Goal: Book appointment/travel/reservation

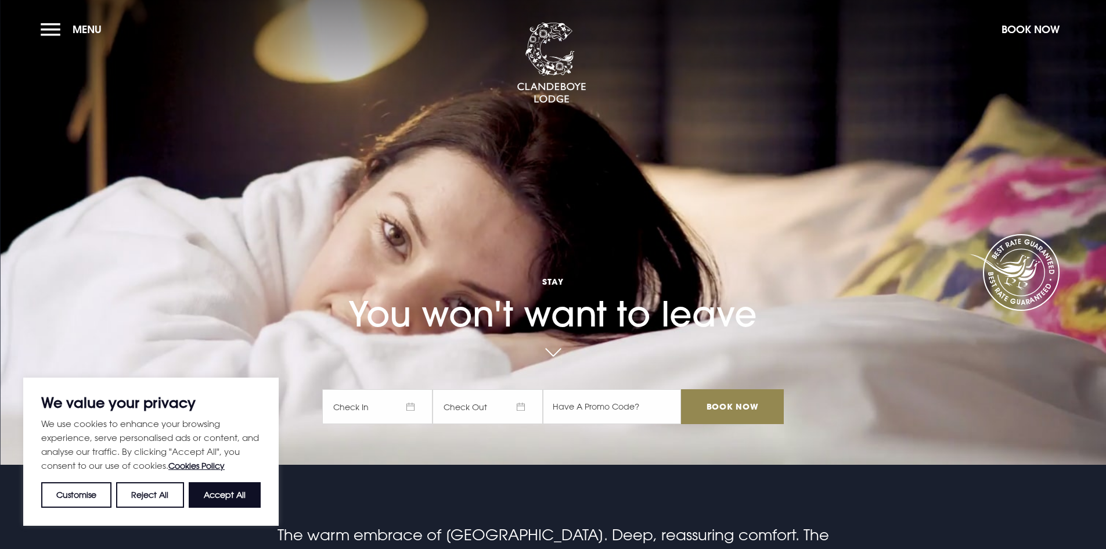
click at [418, 408] on span "Check In" at bounding box center [377, 406] width 110 height 35
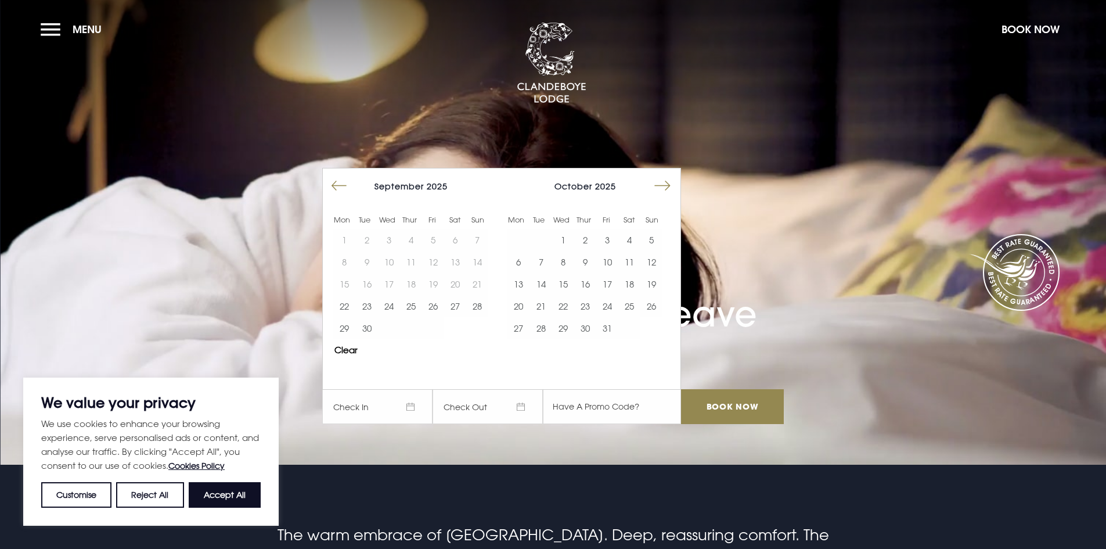
click at [665, 184] on button "Move forward to switch to the next month." at bounding box center [663, 186] width 22 height 22
click at [344, 192] on button "Move backward to switch to the previous month." at bounding box center [339, 186] width 22 height 22
click at [419, 409] on span "Check In" at bounding box center [377, 406] width 110 height 35
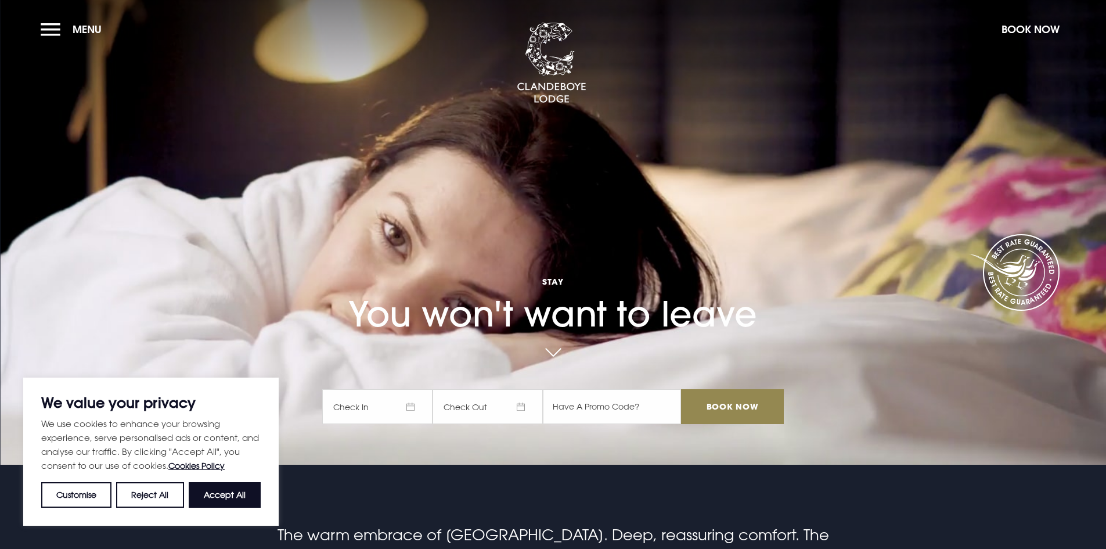
click at [419, 409] on span "Check In" at bounding box center [377, 406] width 110 height 35
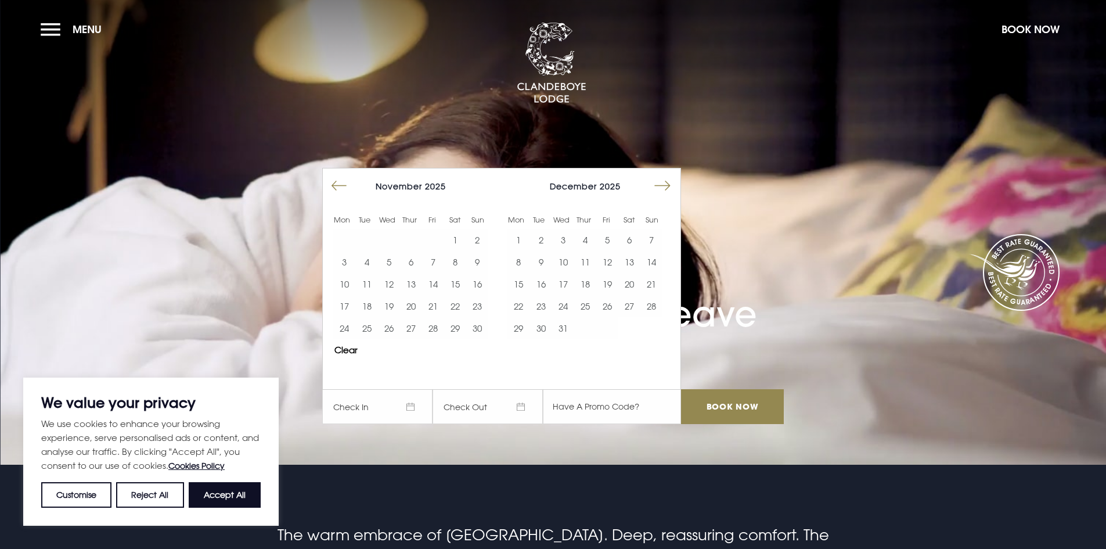
click at [670, 189] on button "Move forward to switch to the next month." at bounding box center [663, 186] width 22 height 22
click at [337, 185] on button "Move backward to switch to the previous month." at bounding box center [339, 186] width 22 height 22
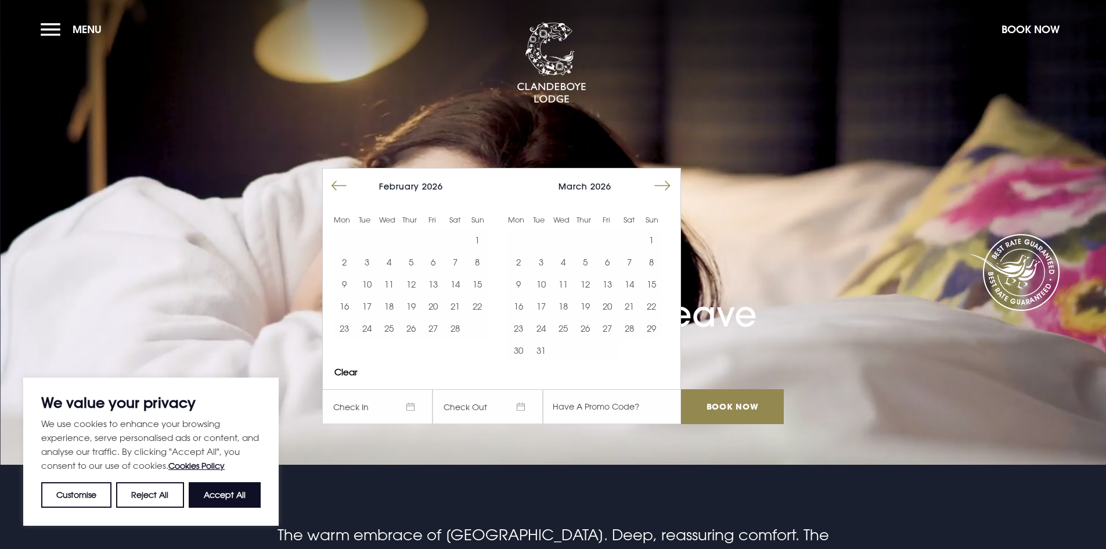
click at [337, 185] on button "Move backward to switch to the previous month." at bounding box center [339, 186] width 22 height 22
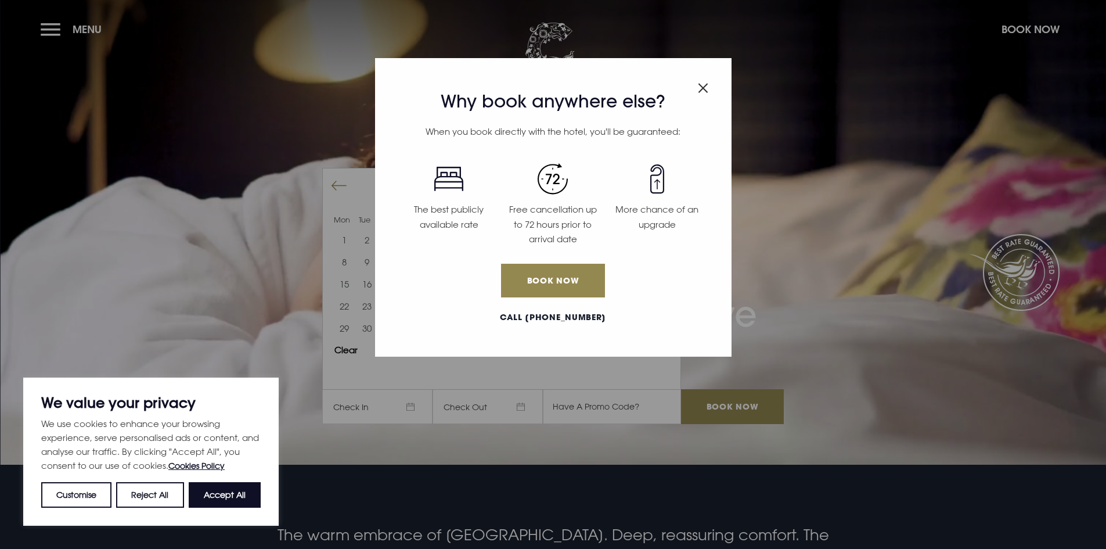
click at [692, 83] on div "Why book anywhere else? When you book directly with the hotel, you'll be guaran…" at bounding box center [553, 207] width 357 height 298
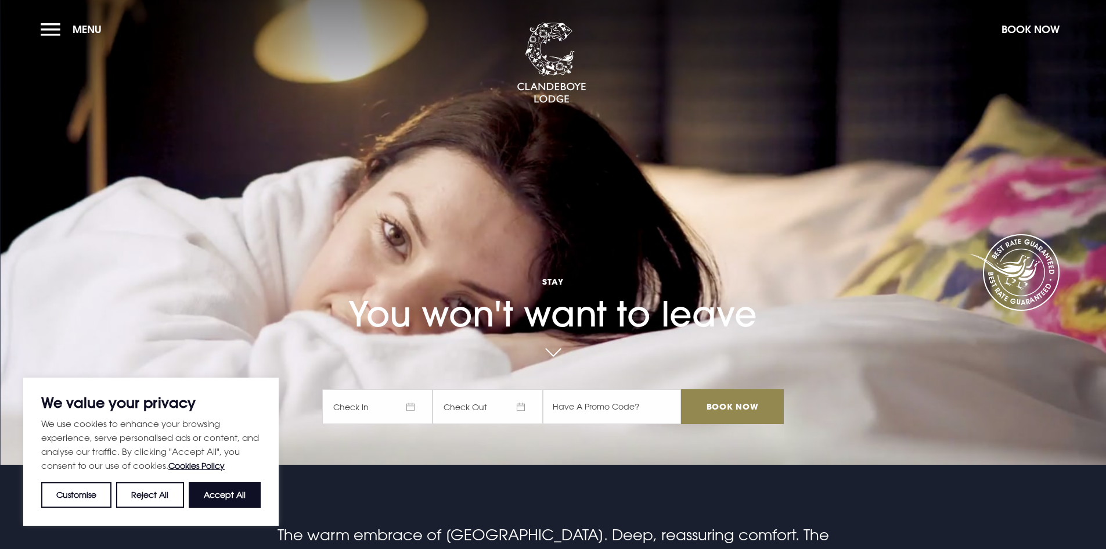
click at [415, 409] on span "Check In" at bounding box center [377, 406] width 110 height 35
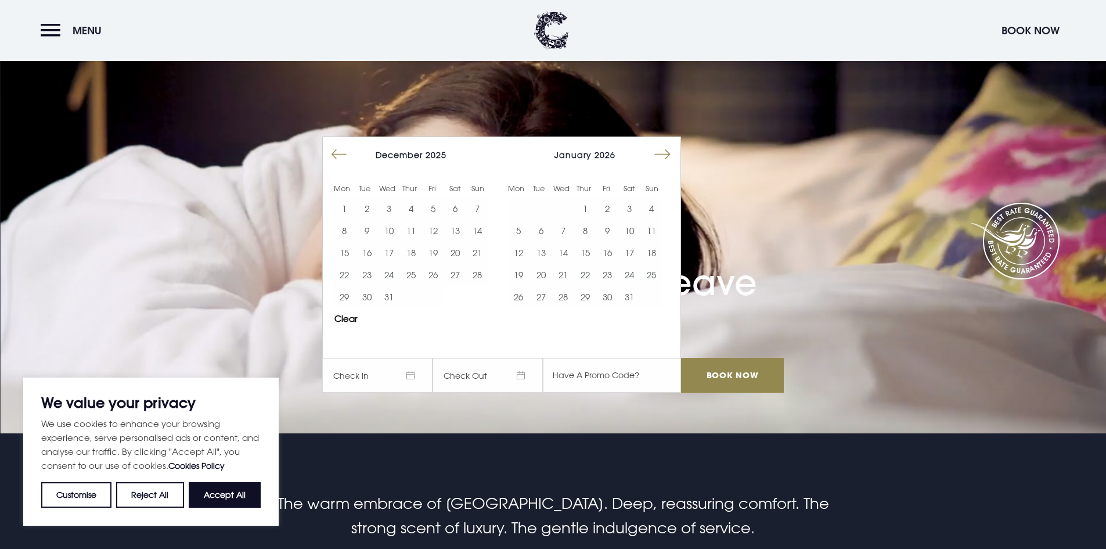
scroll to position [58, 0]
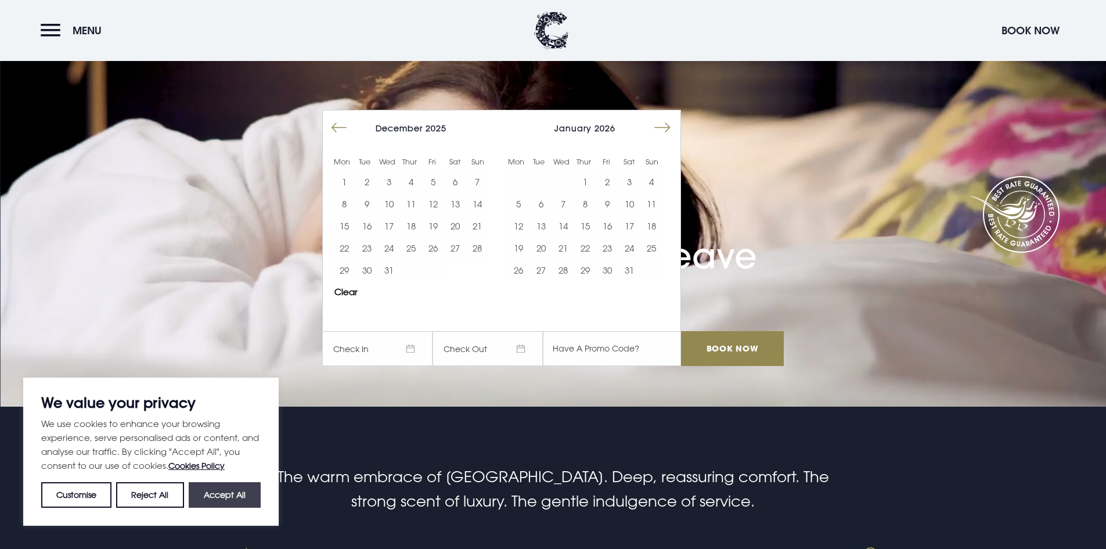
click at [214, 496] on button "Accept All" at bounding box center [225, 495] width 72 height 26
checkbox input "true"
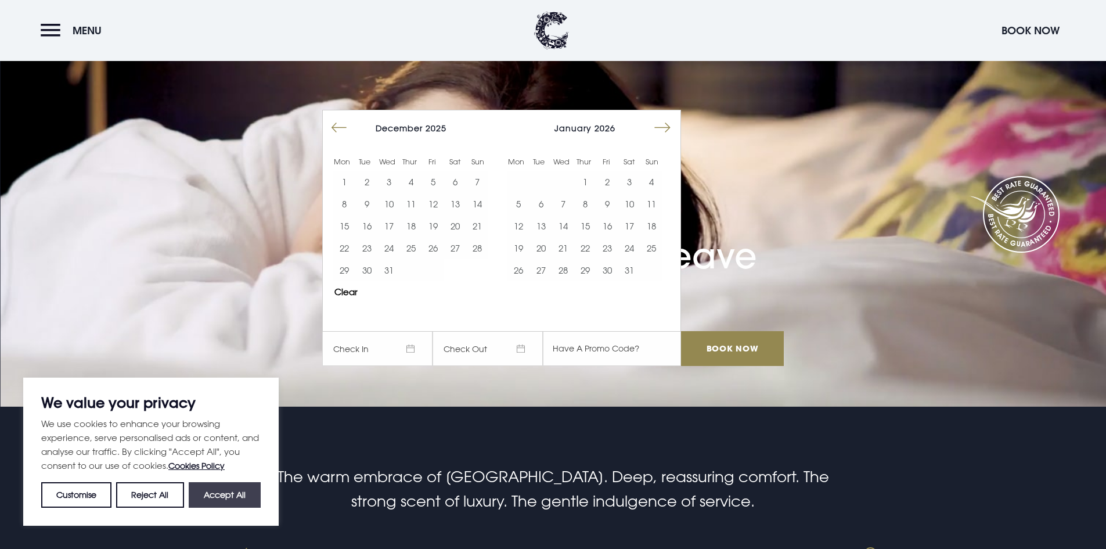
checkbox input "true"
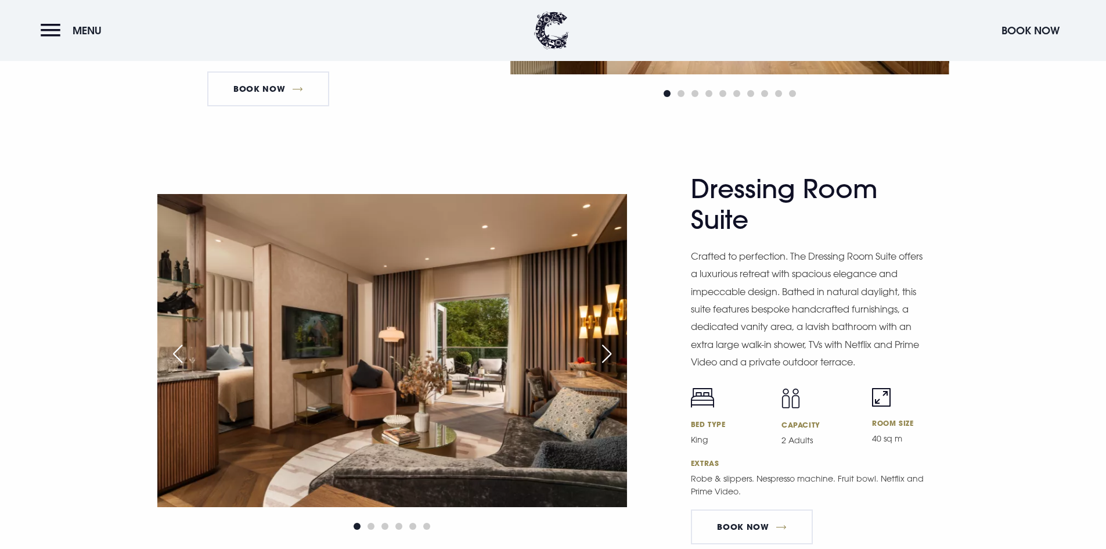
scroll to position [1742, 0]
